Goal: Information Seeking & Learning: Learn about a topic

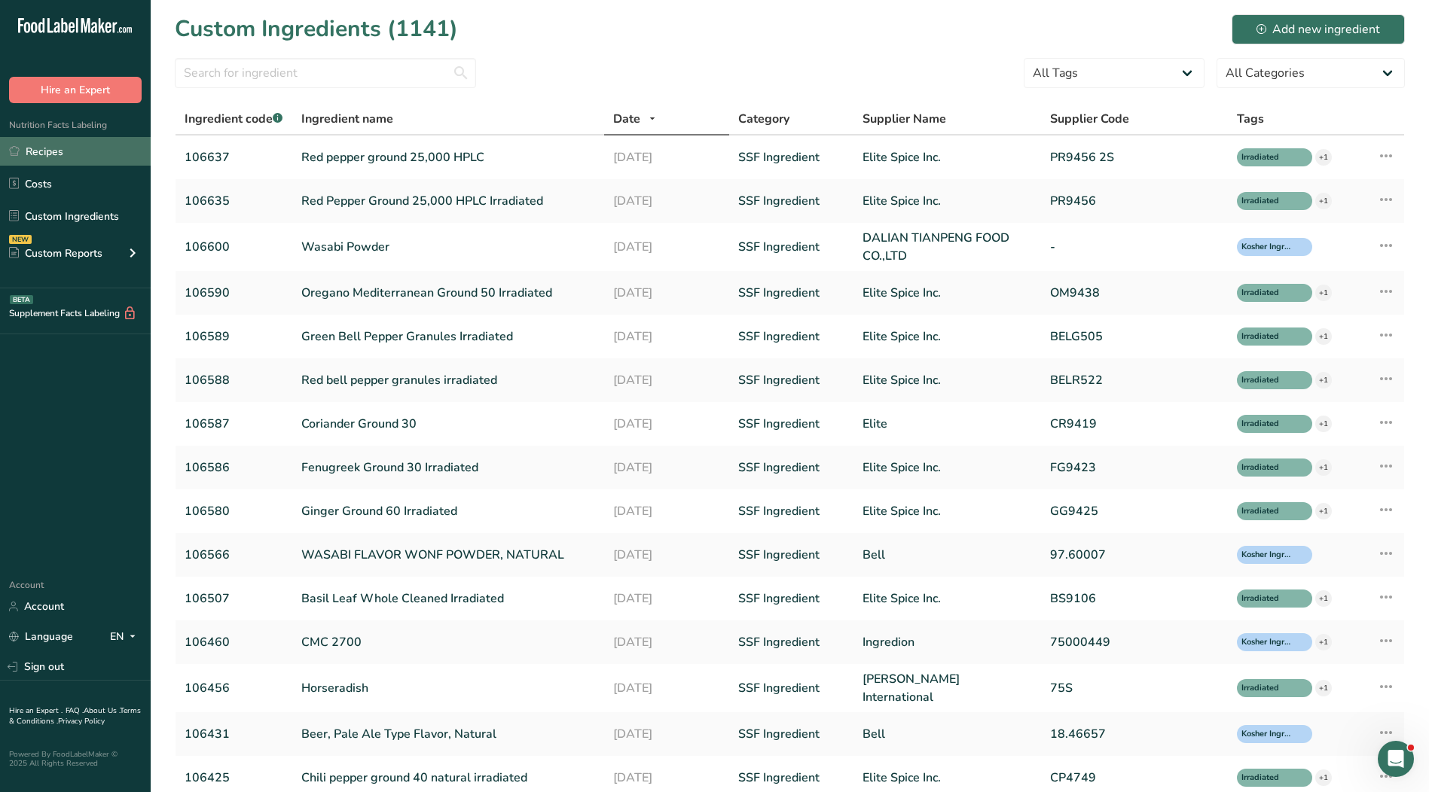
click at [63, 150] on link "Recipes" at bounding box center [75, 151] width 151 height 29
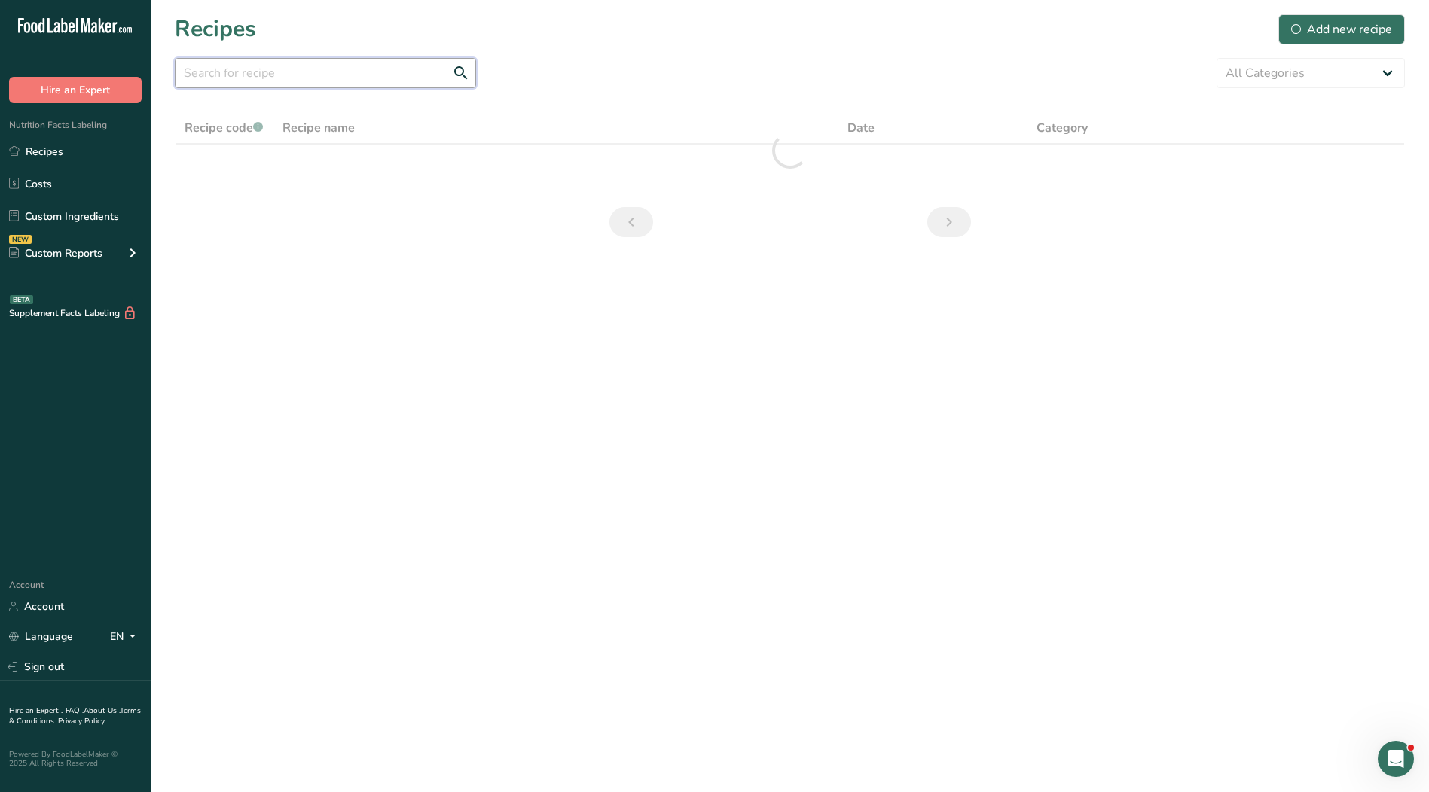
click at [284, 79] on input "text" at bounding box center [325, 73] width 301 height 30
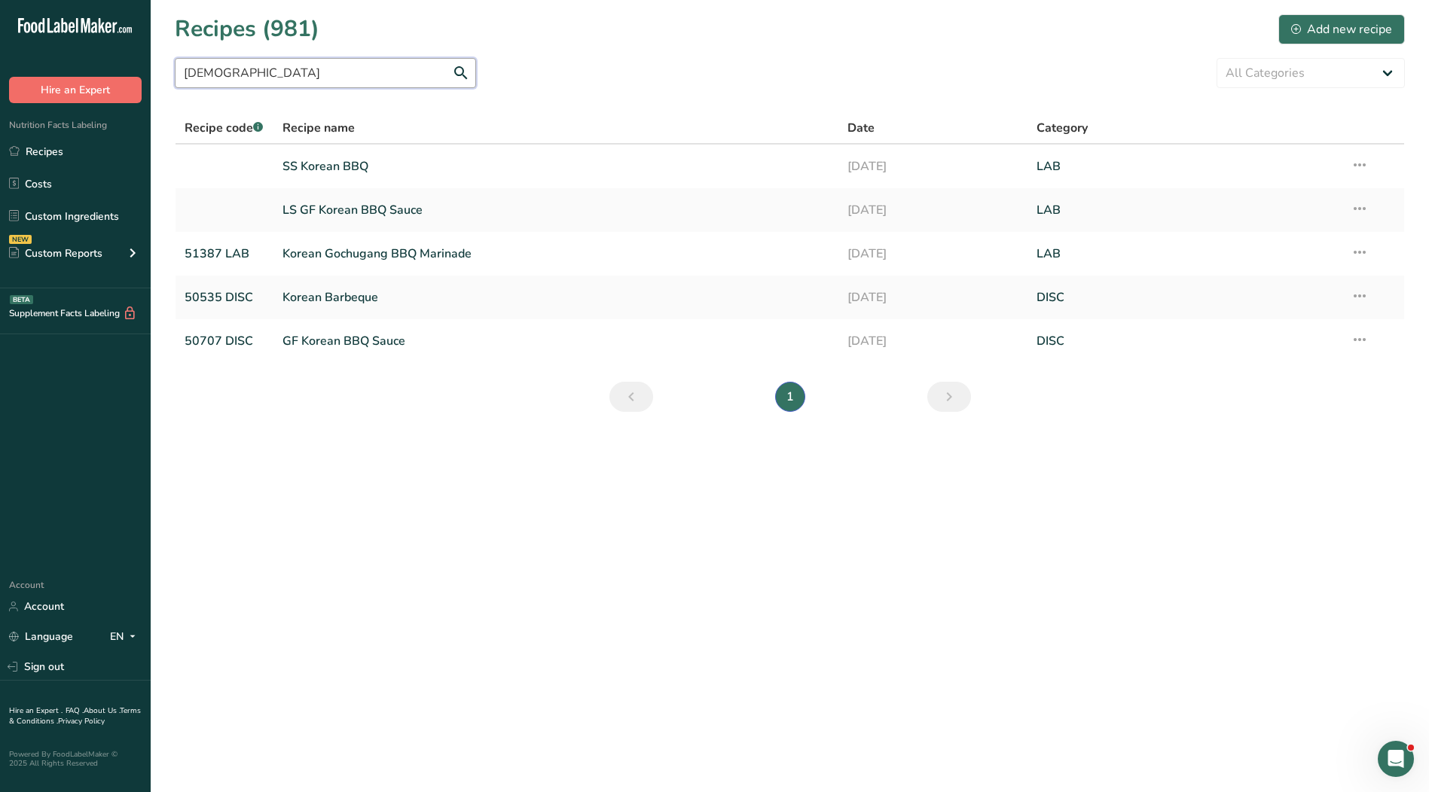
drag, startPoint x: 234, startPoint y: 72, endPoint x: 123, endPoint y: 77, distance: 110.9
click at [123, 77] on div ".a-20{fill:#fff;} Hire an Expert Nutrition Facts Labeling Recipes Costs Custom …" at bounding box center [714, 396] width 1429 height 792
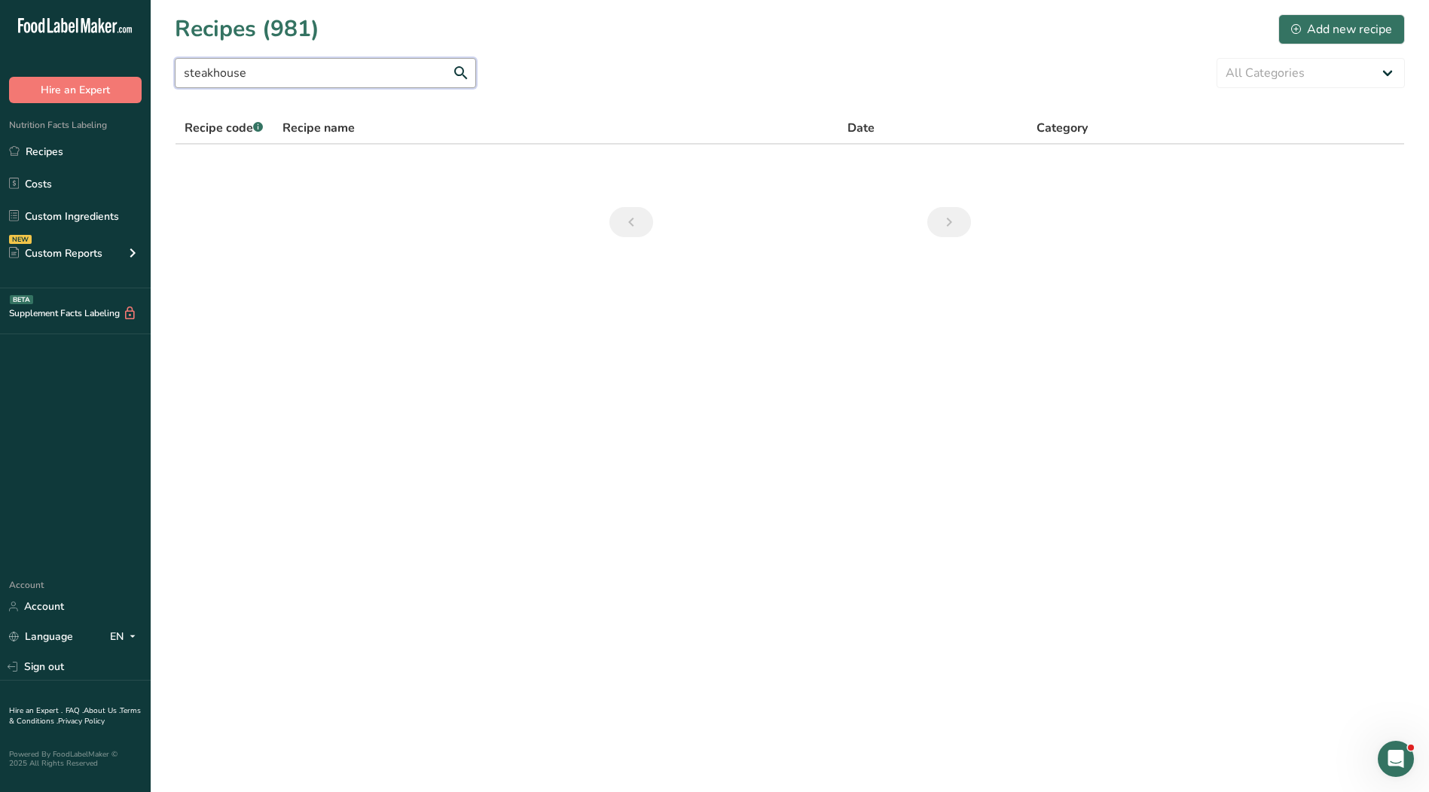
drag, startPoint x: 234, startPoint y: 81, endPoint x: 212, endPoint y: 83, distance: 21.1
click at [212, 83] on input "steakhouse" at bounding box center [325, 73] width 301 height 30
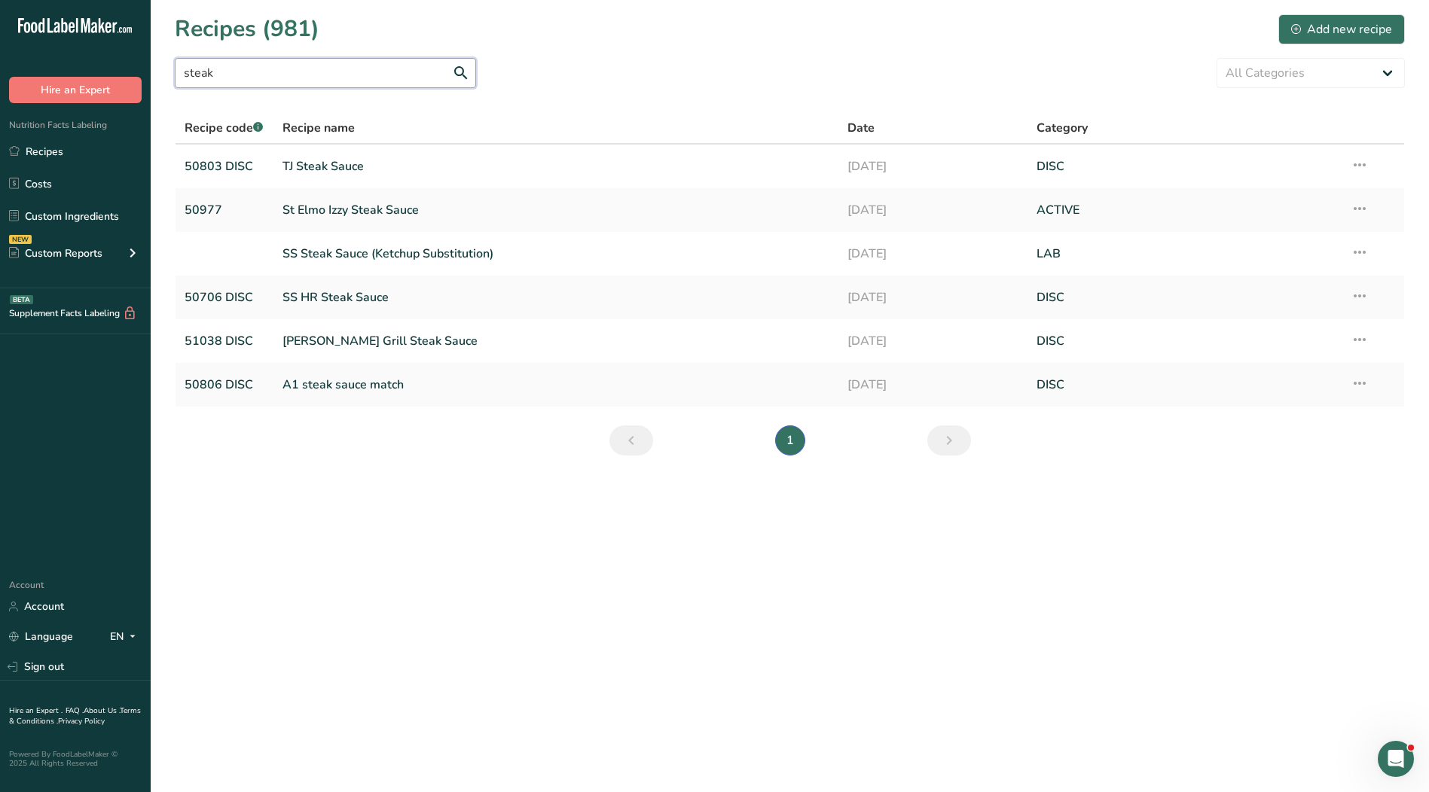
drag, startPoint x: 227, startPoint y: 73, endPoint x: 171, endPoint y: 71, distance: 56.5
click at [171, 71] on section "Recipes (981) Add new recipe steak All Categories ACTIVE Baked Goods [GEOGRAPHI…" at bounding box center [790, 240] width 1278 height 480
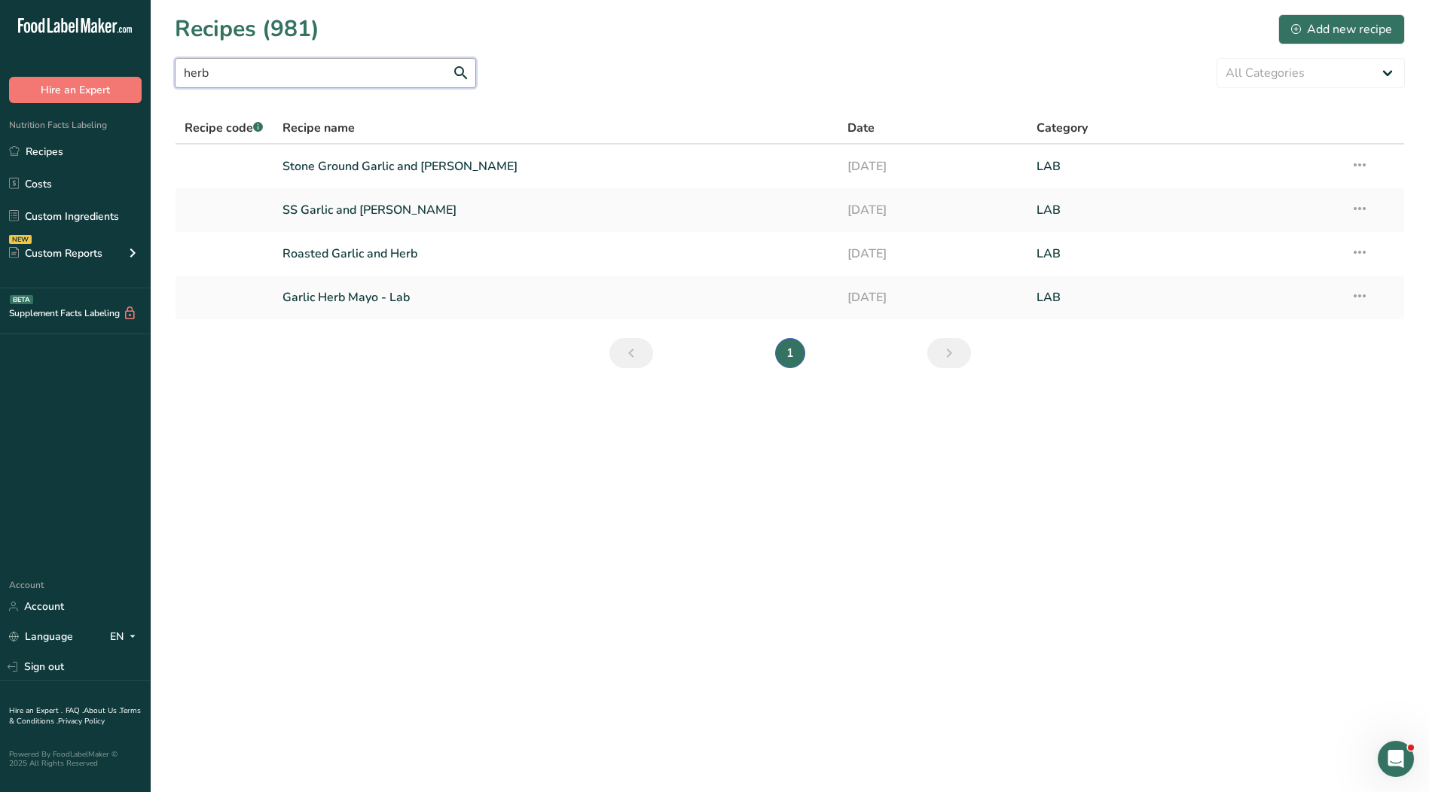
drag, startPoint x: 223, startPoint y: 76, endPoint x: 167, endPoint y: 79, distance: 55.8
click at [167, 79] on section "Recipes (981) Add new recipe herb All Categories ACTIVE Baked Goods [GEOGRAPHIC…" at bounding box center [790, 196] width 1278 height 392
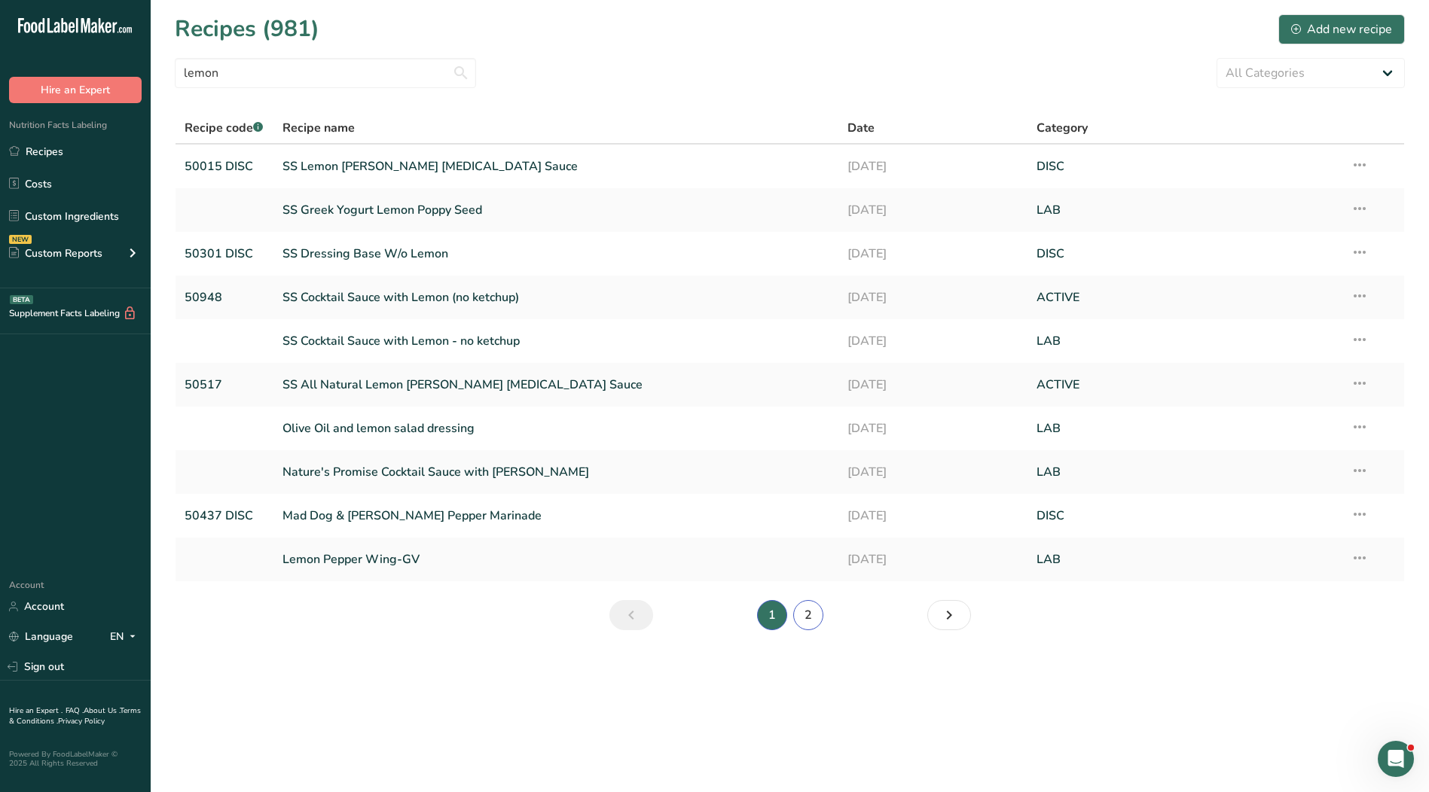
click at [811, 617] on link "2" at bounding box center [808, 615] width 30 height 30
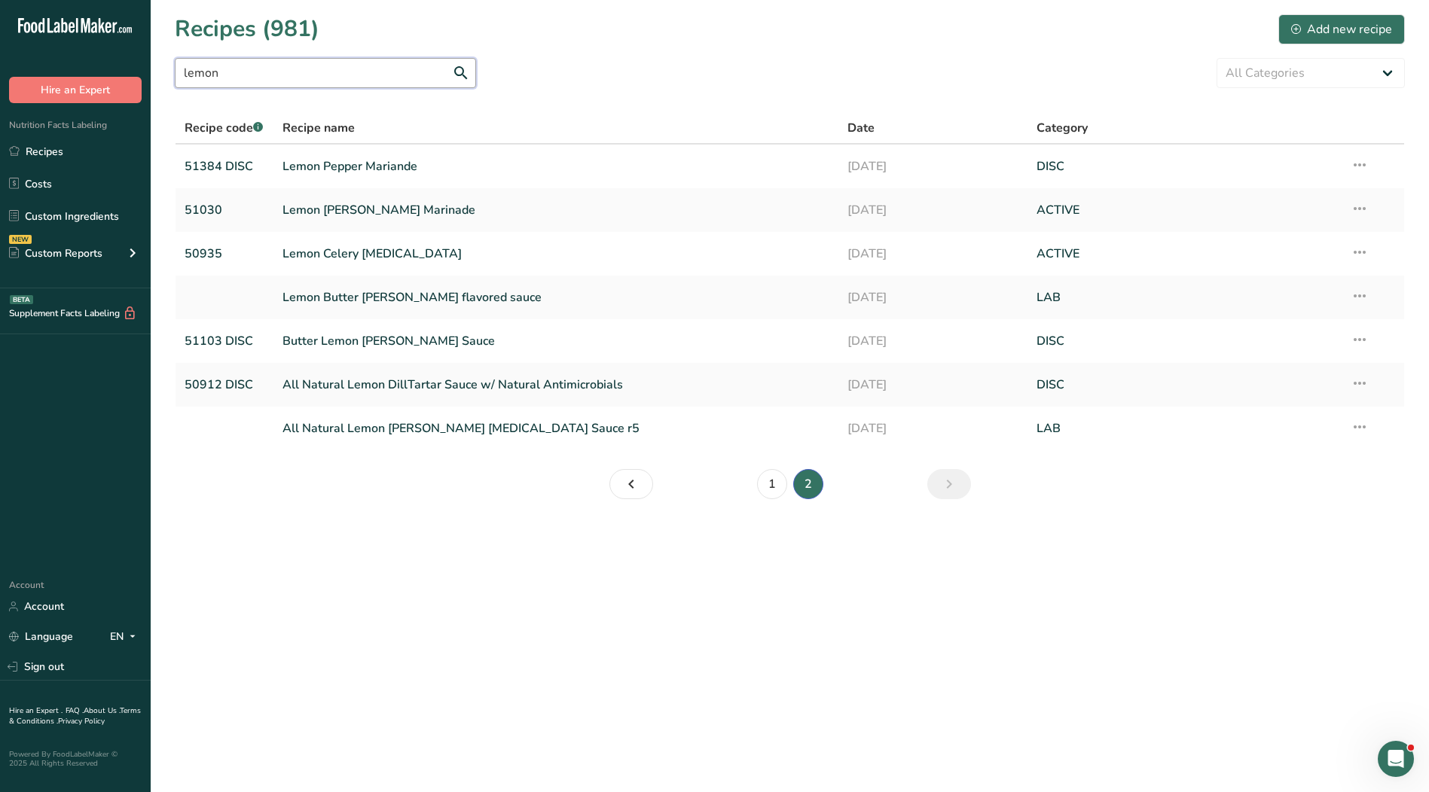
click at [347, 73] on input "lemon" at bounding box center [325, 73] width 301 height 30
drag, startPoint x: 347, startPoint y: 73, endPoint x: 133, endPoint y: 79, distance: 214.8
click at [133, 79] on div ".a-20{fill:#fff;} Hire an Expert Nutrition Facts Labeling Recipes Costs Custom …" at bounding box center [714, 396] width 1429 height 792
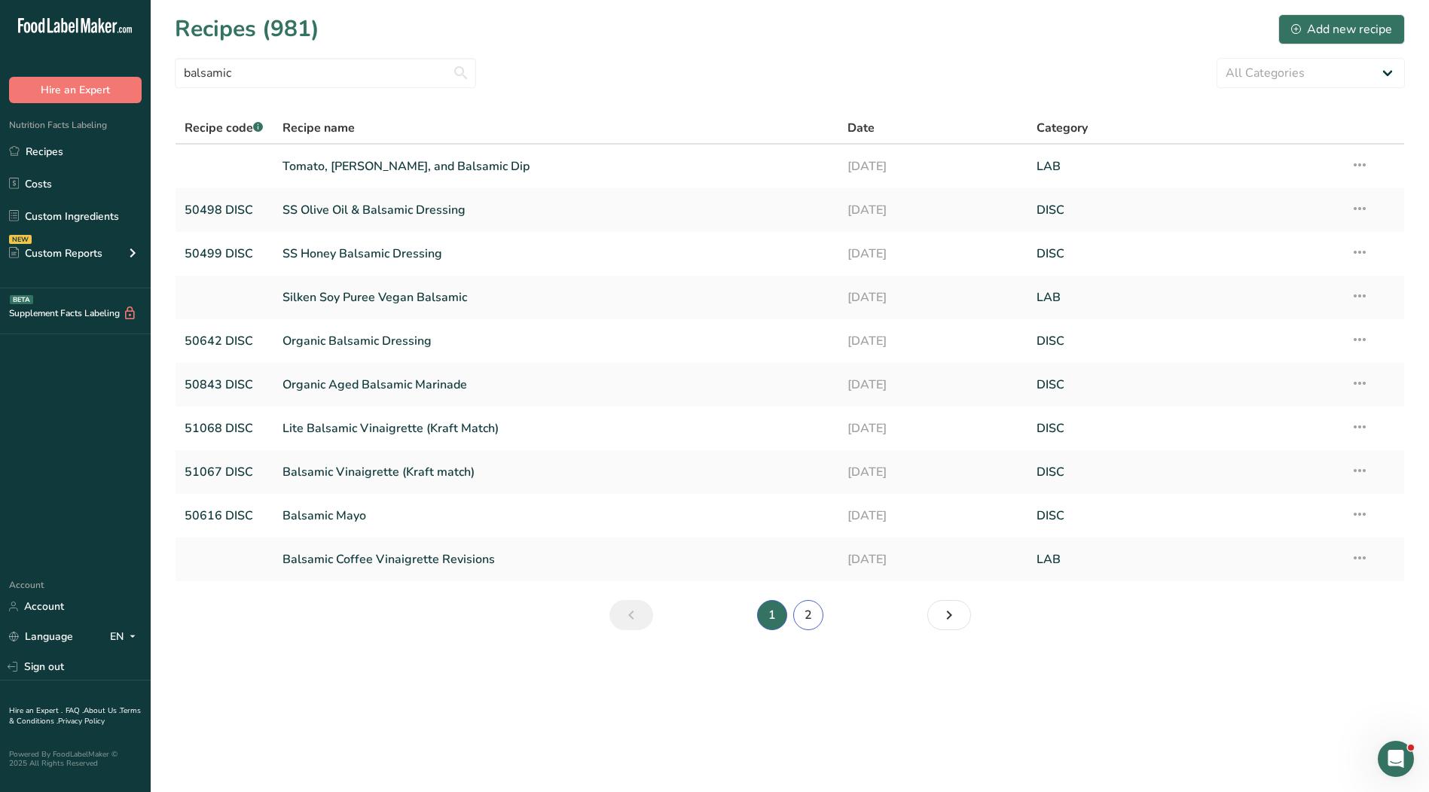
click at [810, 626] on link "2" at bounding box center [808, 615] width 30 height 30
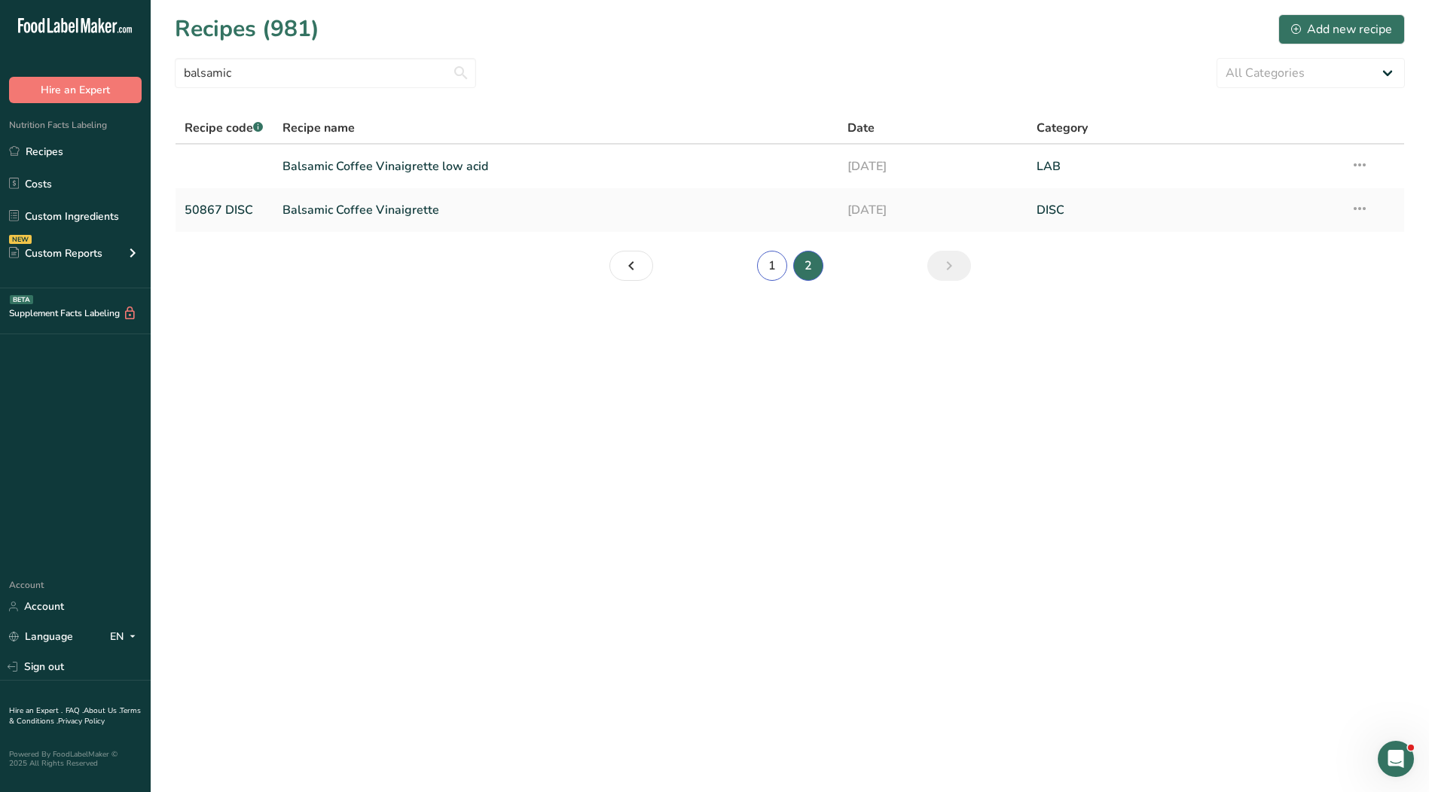
click at [780, 271] on link "1" at bounding box center [772, 266] width 30 height 30
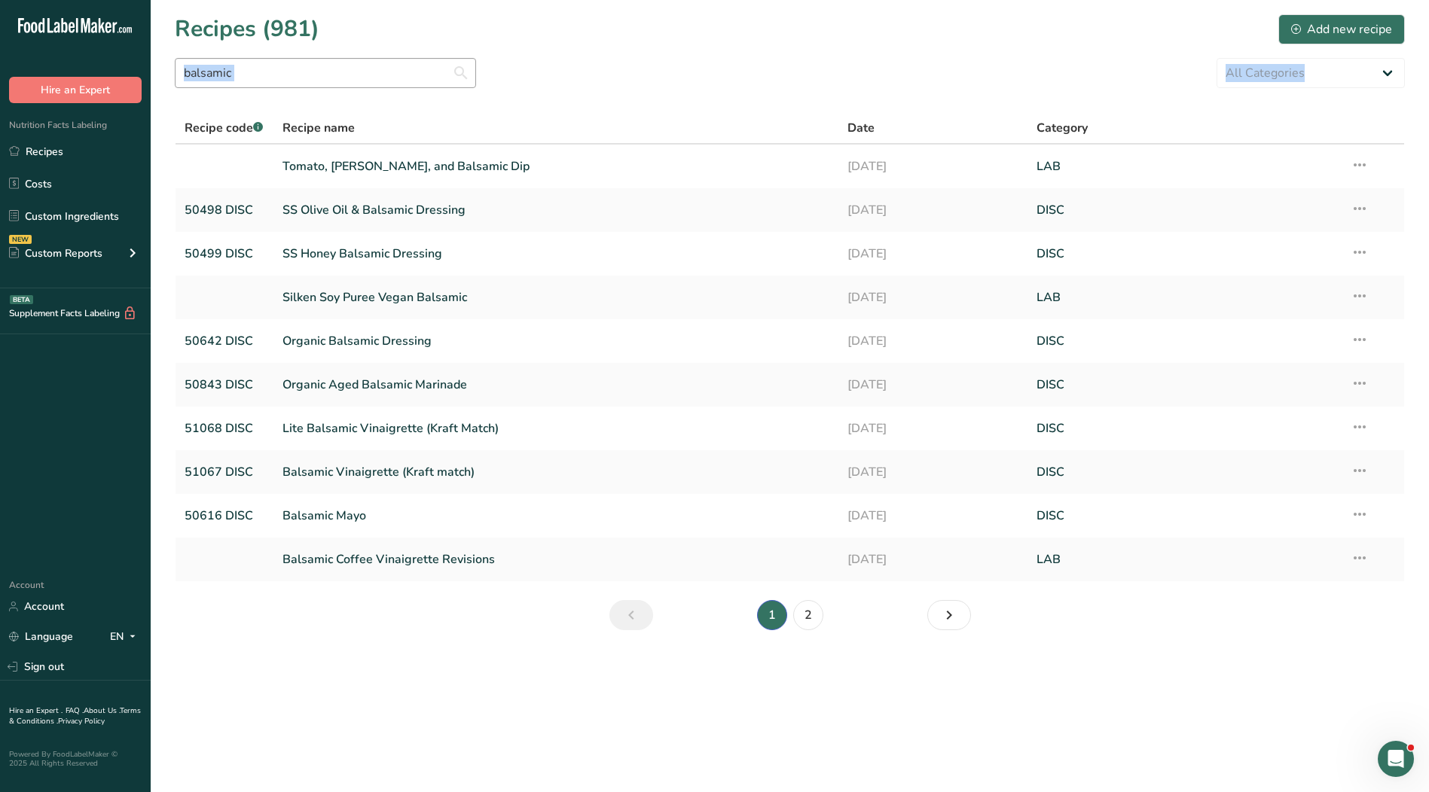
drag, startPoint x: 283, startPoint y: 90, endPoint x: 275, endPoint y: 76, distance: 15.9
click at [276, 78] on section "Recipes (981) Add new recipe balsamic All Categories ACTIVE Baked Goods [GEOGRA…" at bounding box center [790, 327] width 1278 height 655
drag, startPoint x: 268, startPoint y: 72, endPoint x: 99, endPoint y: 72, distance: 169.5
click at [99, 71] on div ".a-20{fill:#fff;} Hire an Expert Nutrition Facts Labeling Recipes Costs Custom …" at bounding box center [714, 396] width 1429 height 792
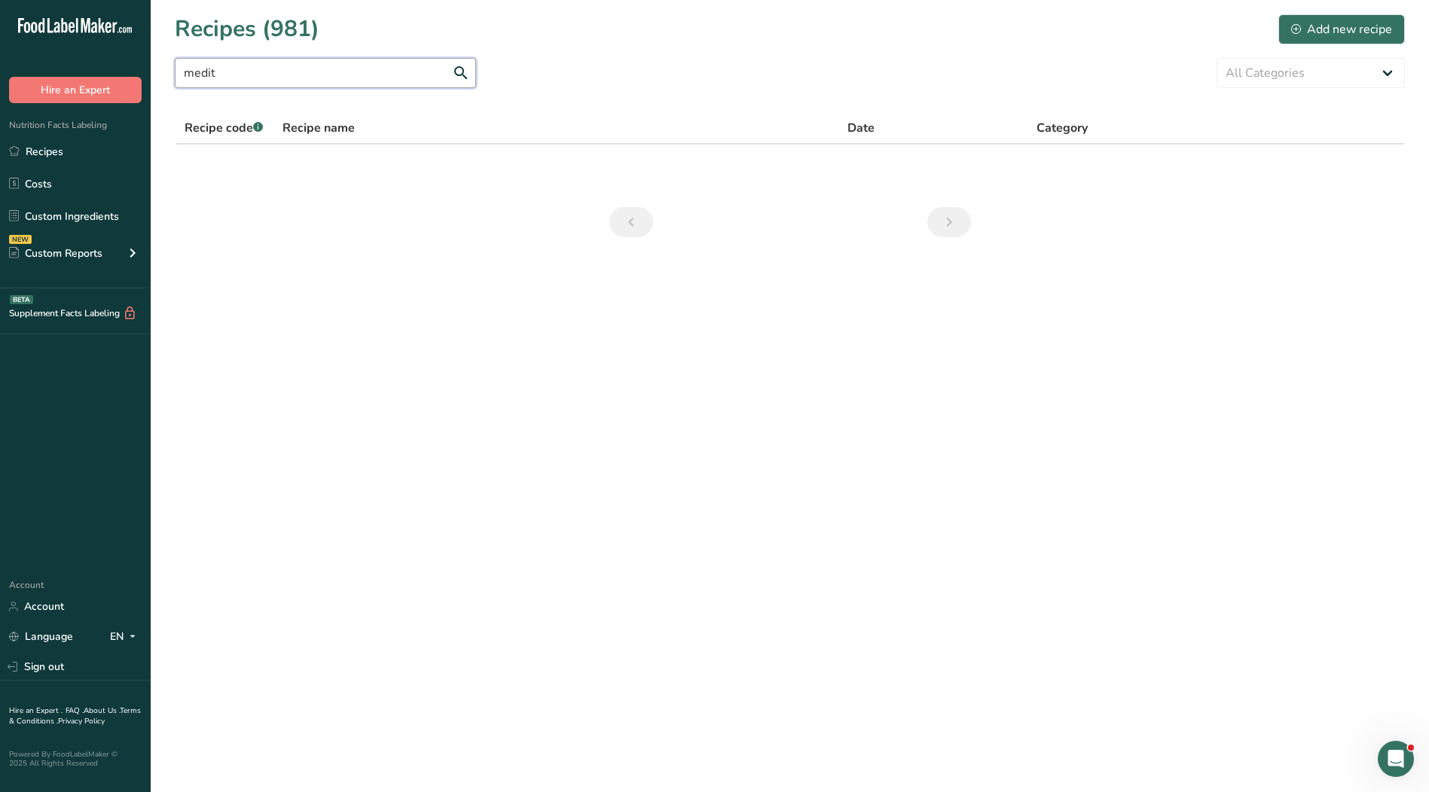
drag, startPoint x: 225, startPoint y: 78, endPoint x: 154, endPoint y: 78, distance: 71.6
click at [154, 78] on section "Recipes (981) Add new recipe medit All Categories ACTIVE Baked Goods [GEOGRAPHI…" at bounding box center [790, 130] width 1278 height 261
type input "cajun"
